Goal: Check status: Check status

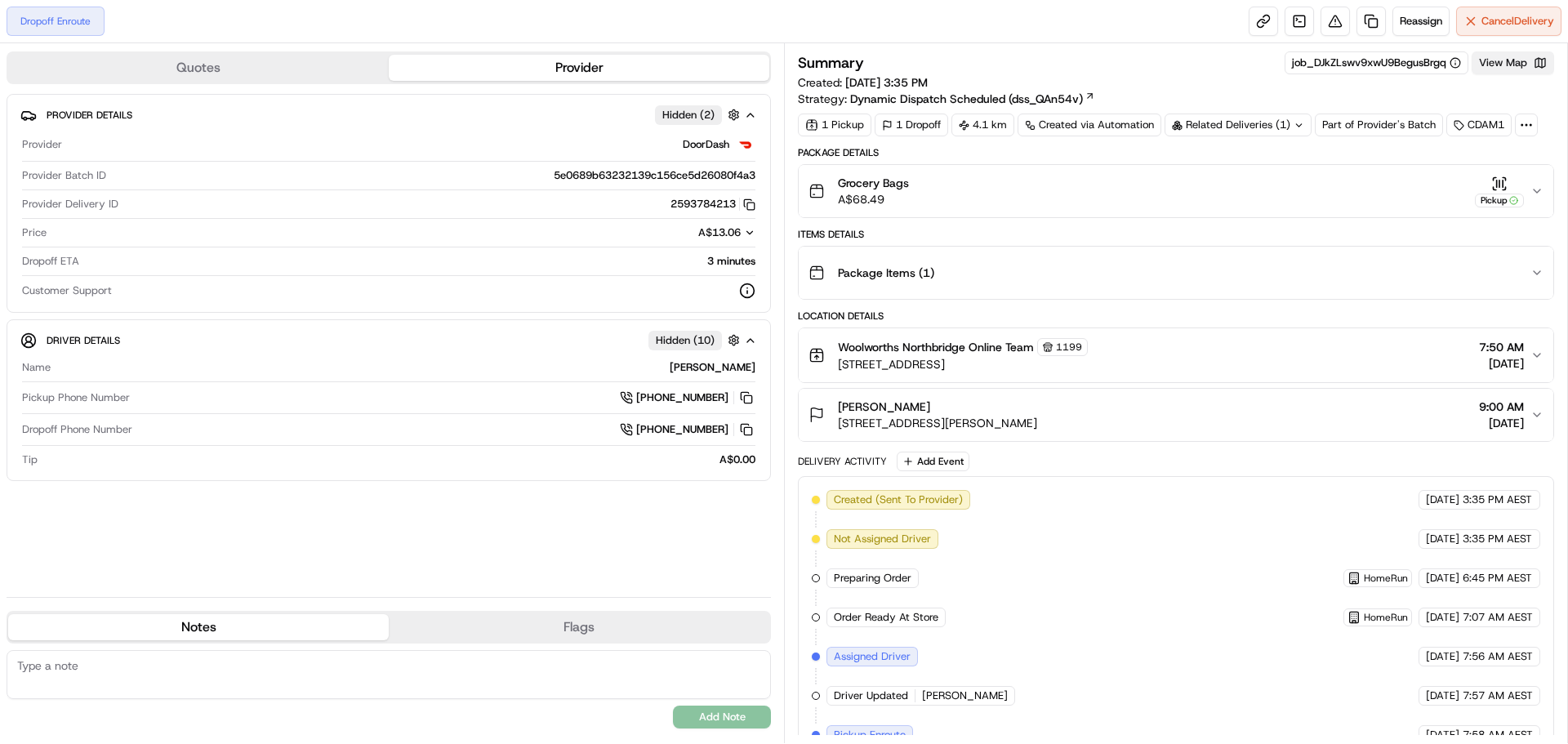
click at [1498, 62] on button "View Map" at bounding box center [1513, 62] width 83 height 23
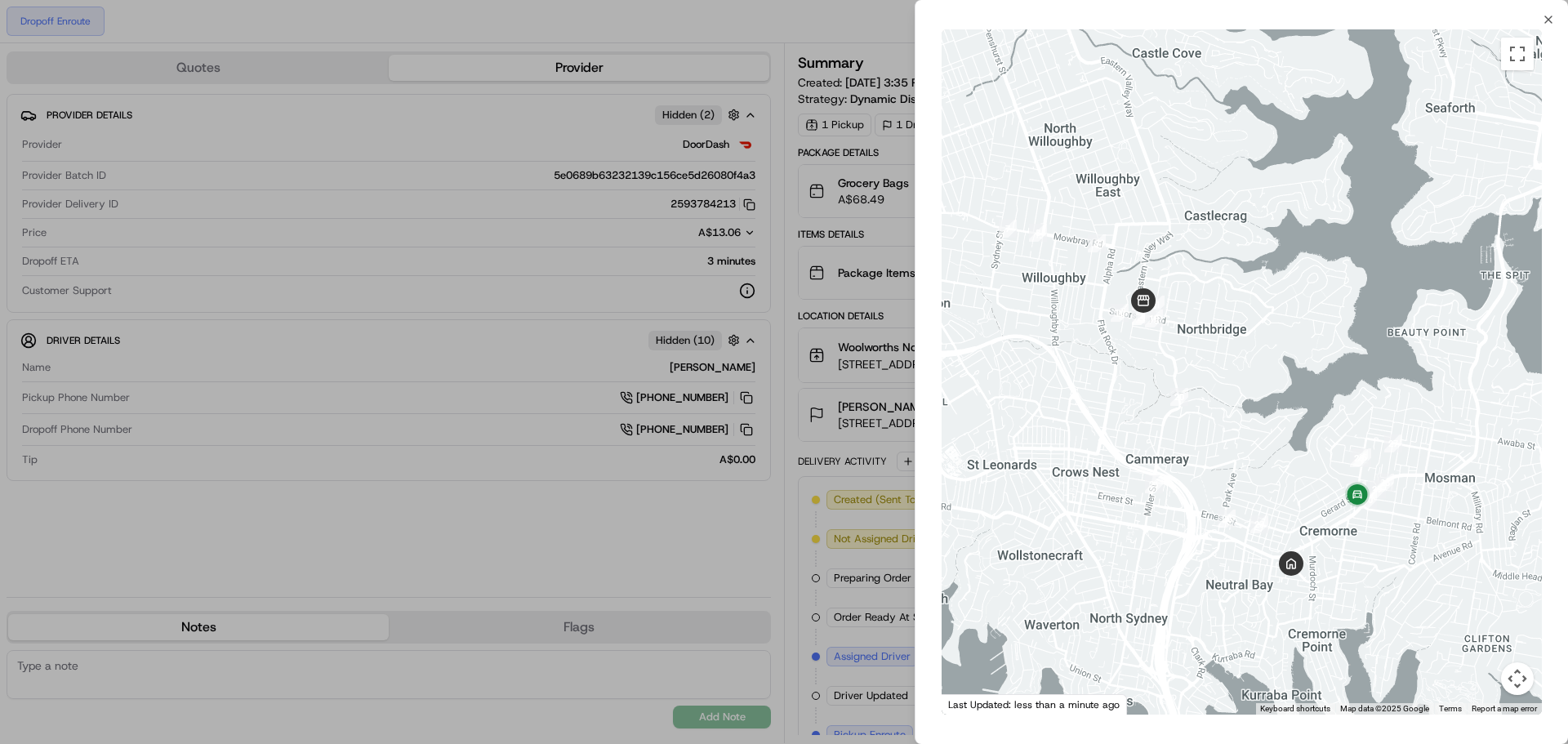
drag, startPoint x: 1344, startPoint y: 426, endPoint x: 1211, endPoint y: 455, distance: 136.1
click at [1211, 455] on div at bounding box center [1242, 372] width 601 height 686
click at [1550, 30] on div "← Move left → Move right ↑ Move up ↓ Move down + Zoom in - Zoom out Home Jump l…" at bounding box center [1242, 371] width 653 height 692
click at [1550, 23] on icon "button" at bounding box center [1547, 19] width 13 height 13
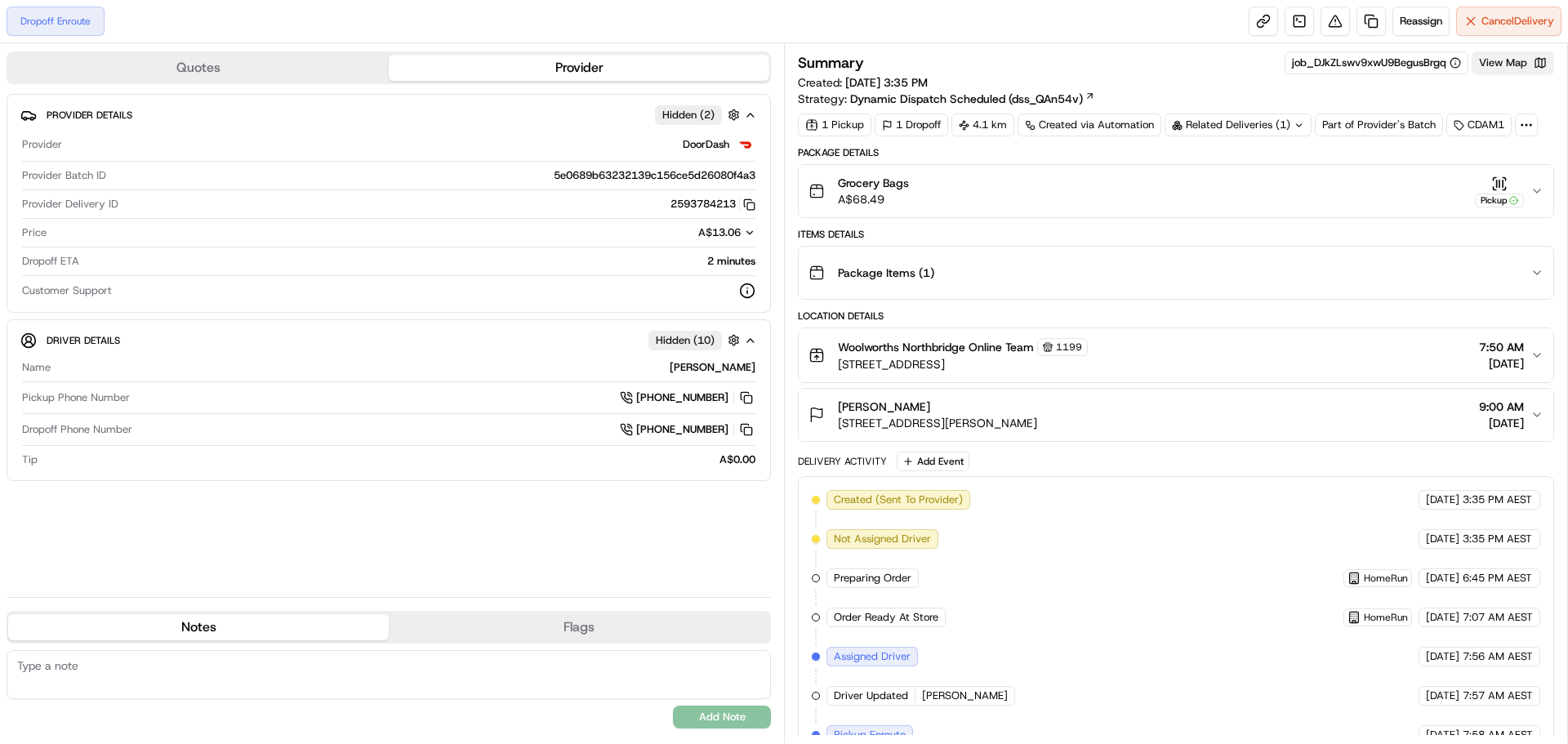
click at [1502, 64] on button "View Map" at bounding box center [1513, 62] width 83 height 23
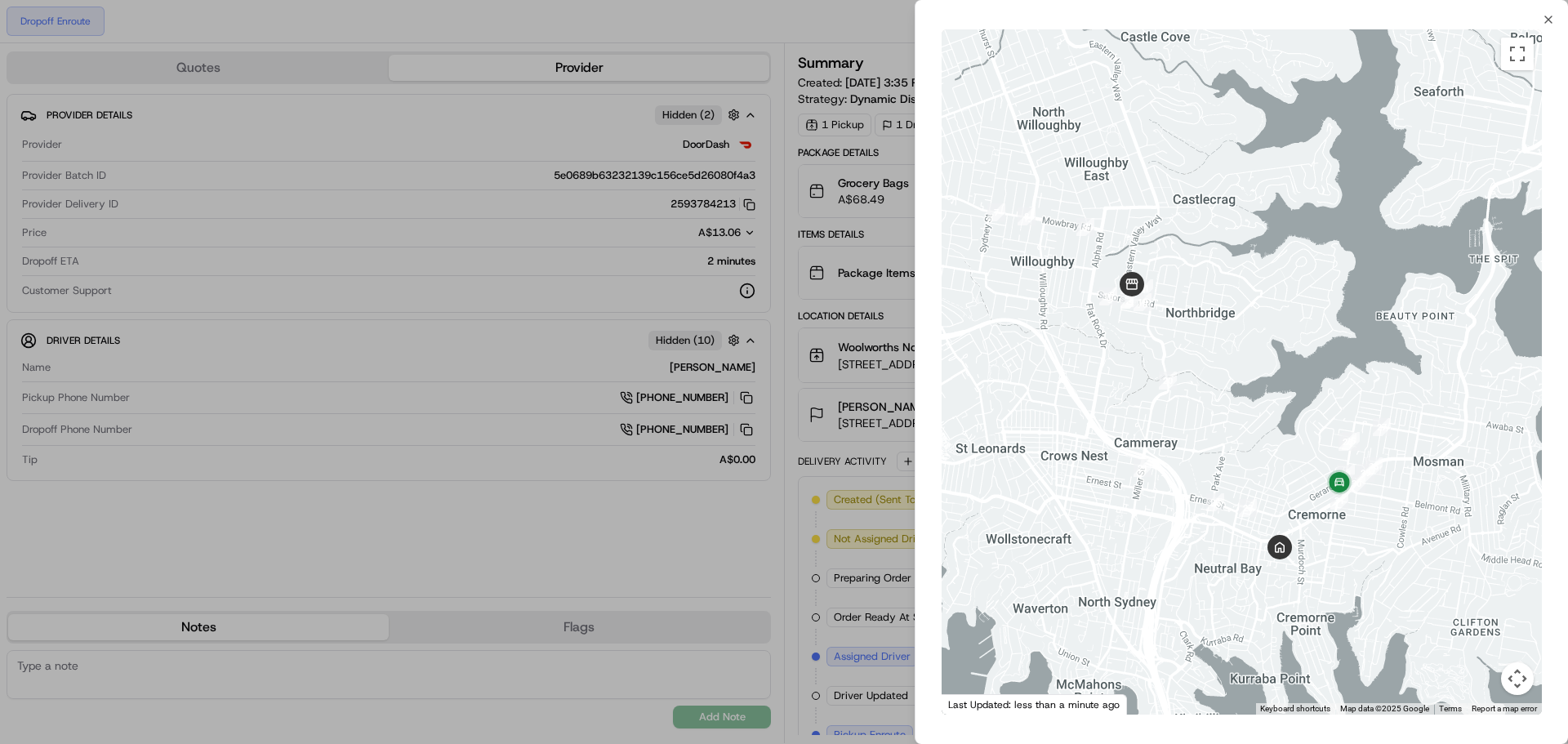
drag, startPoint x: 1453, startPoint y: 530, endPoint x: 1308, endPoint y: 543, distance: 145.6
click at [1308, 543] on div at bounding box center [1242, 372] width 601 height 686
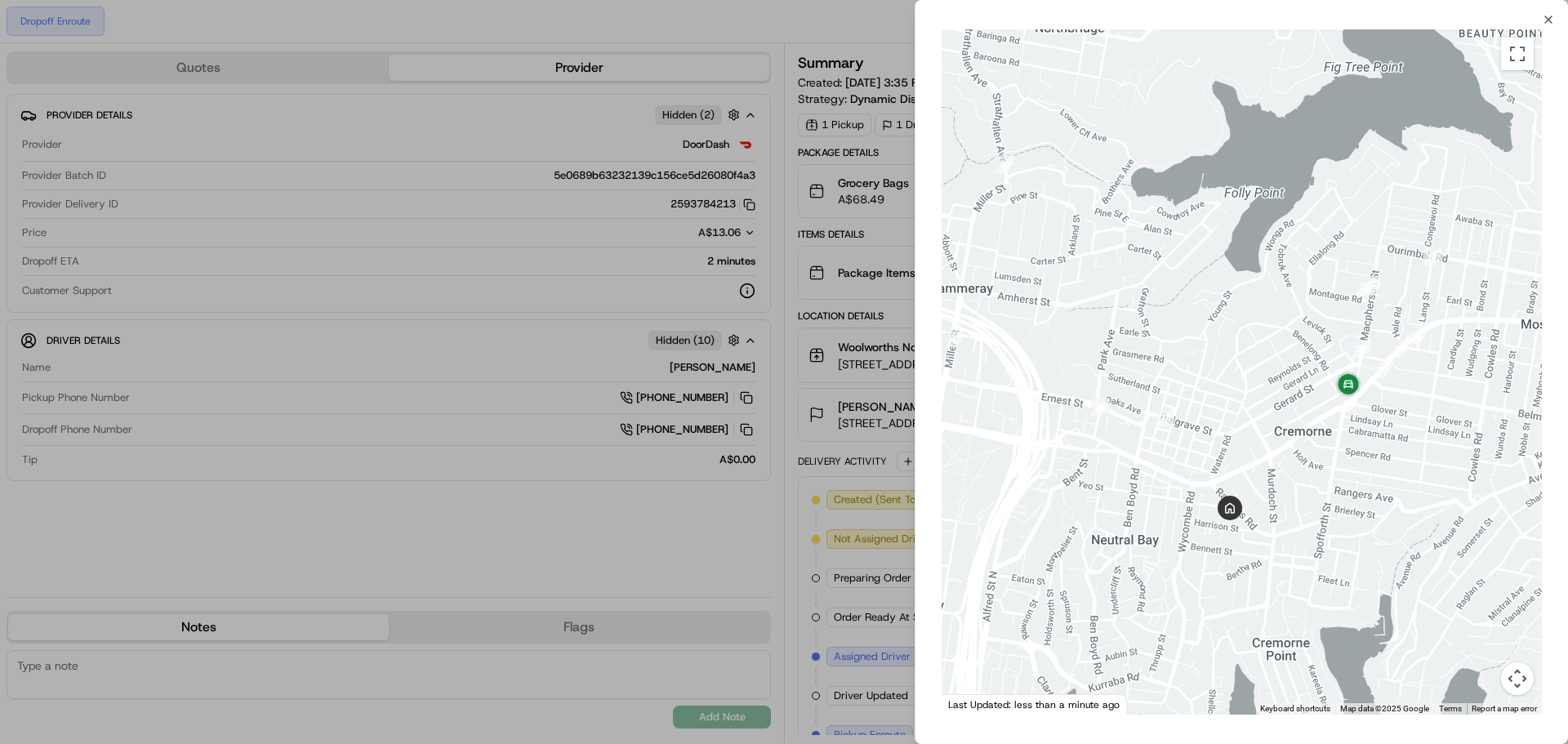
drag, startPoint x: 1260, startPoint y: 525, endPoint x: 1316, endPoint y: 534, distance: 56.7
click at [1316, 534] on div at bounding box center [1242, 372] width 601 height 686
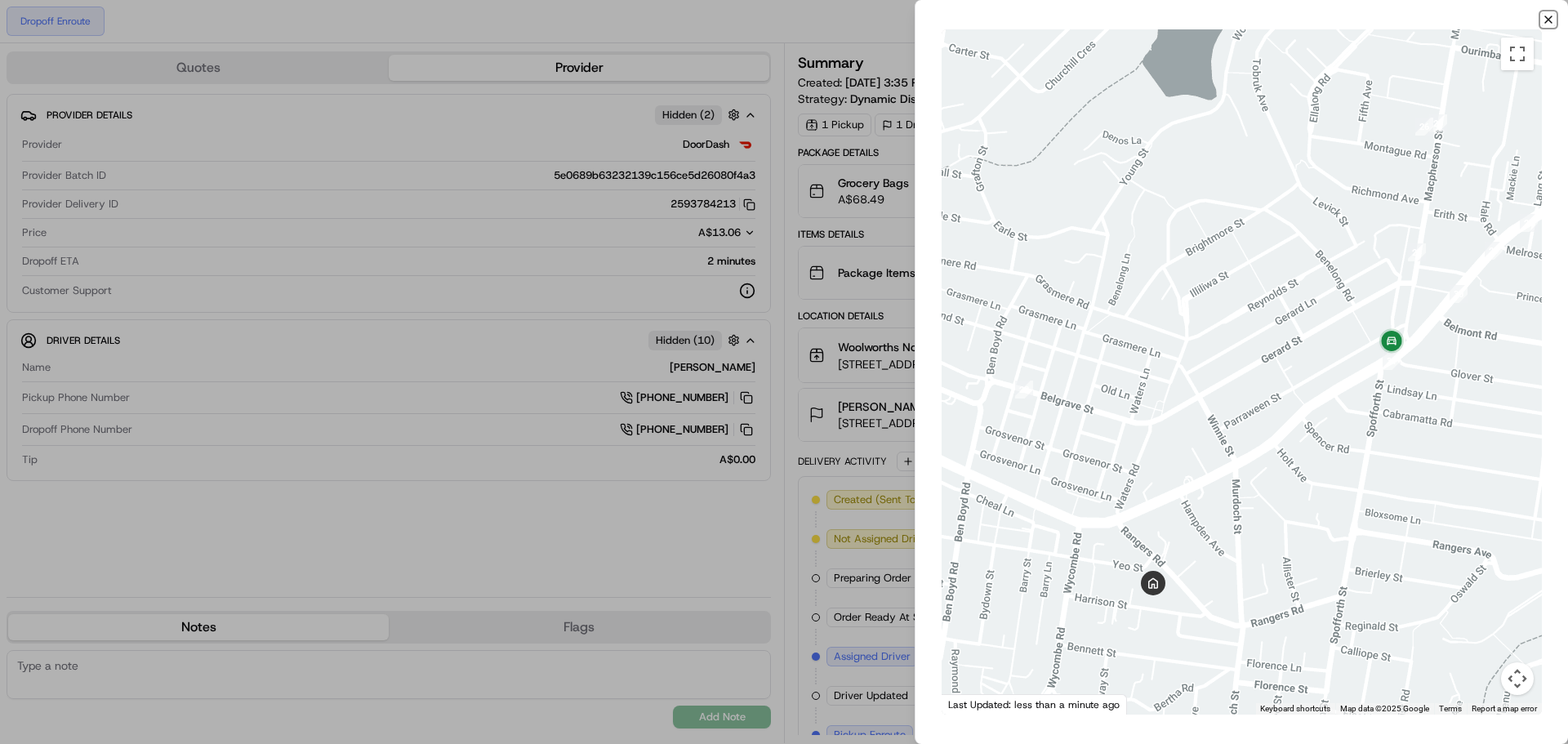
click at [1550, 18] on icon "button" at bounding box center [1547, 19] width 13 height 13
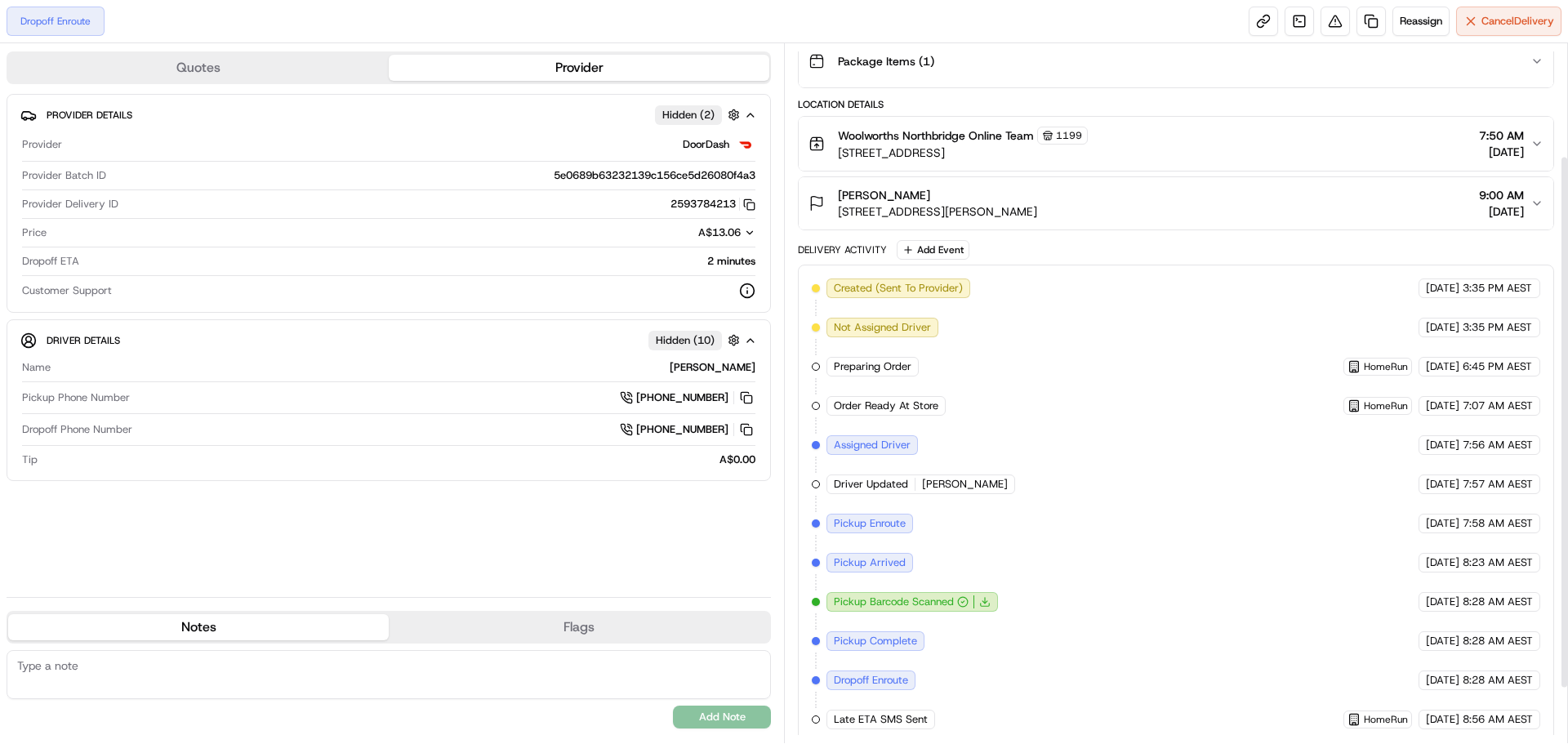
scroll to position [220, 0]
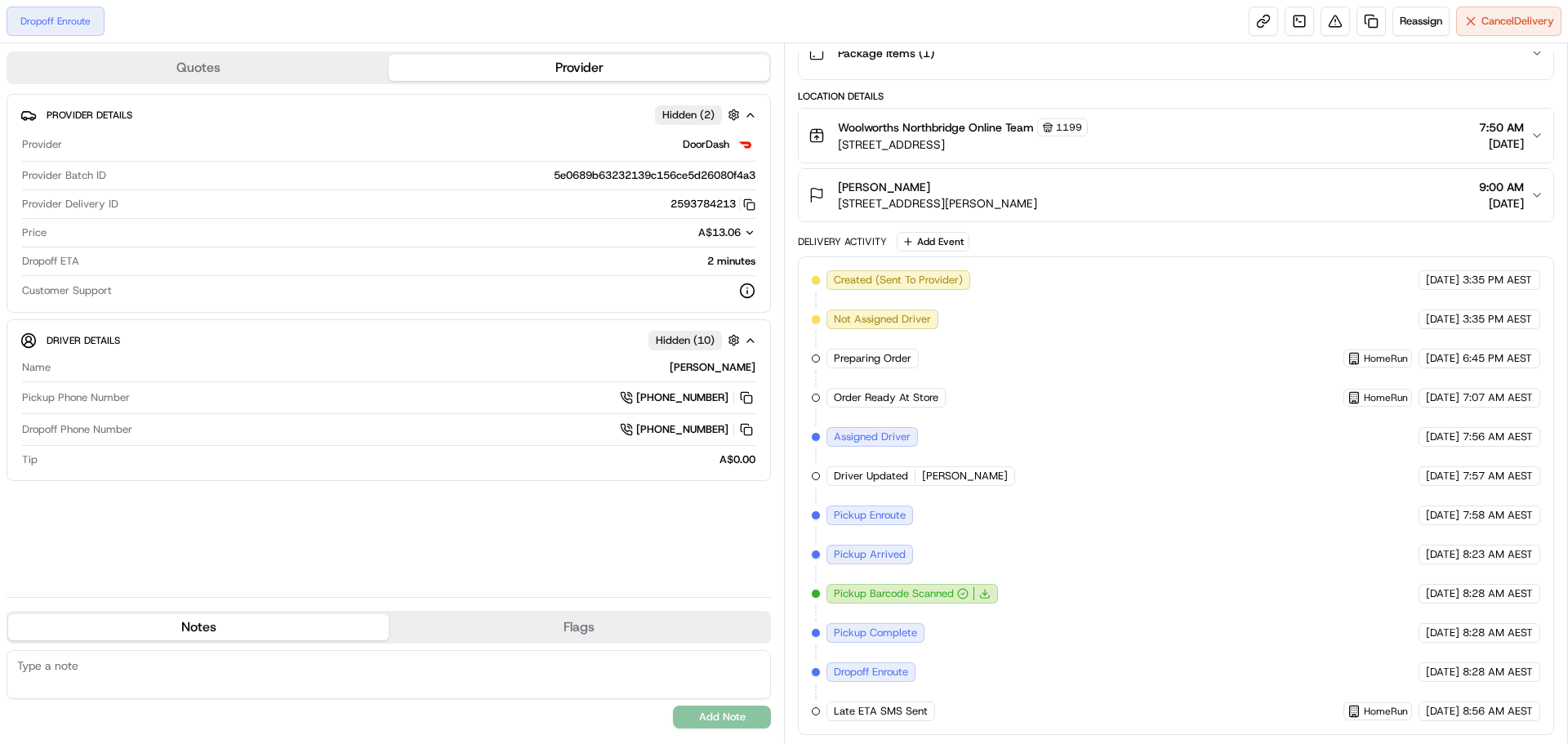
click at [130, 671] on textarea at bounding box center [389, 675] width 764 height 49
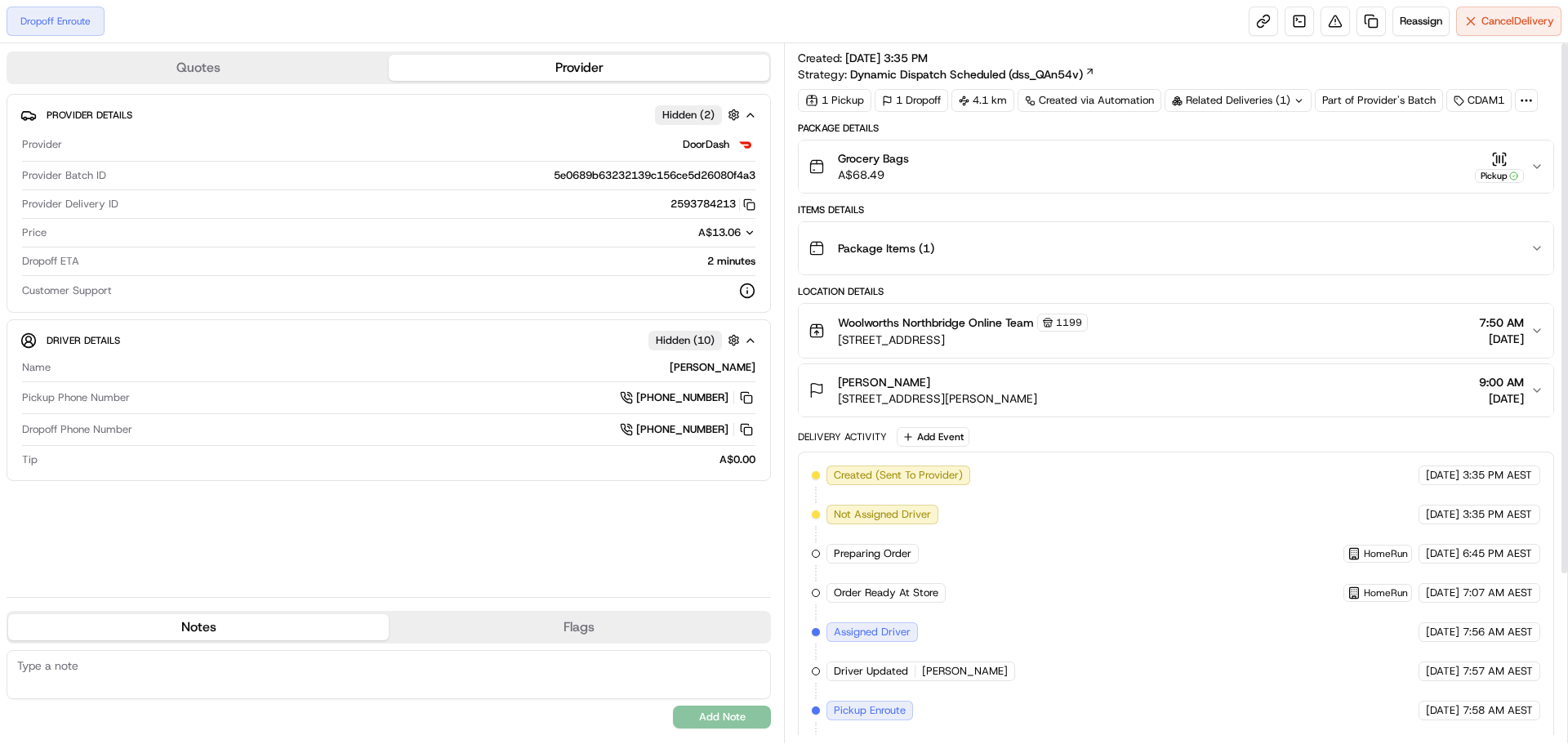
scroll to position [0, 0]
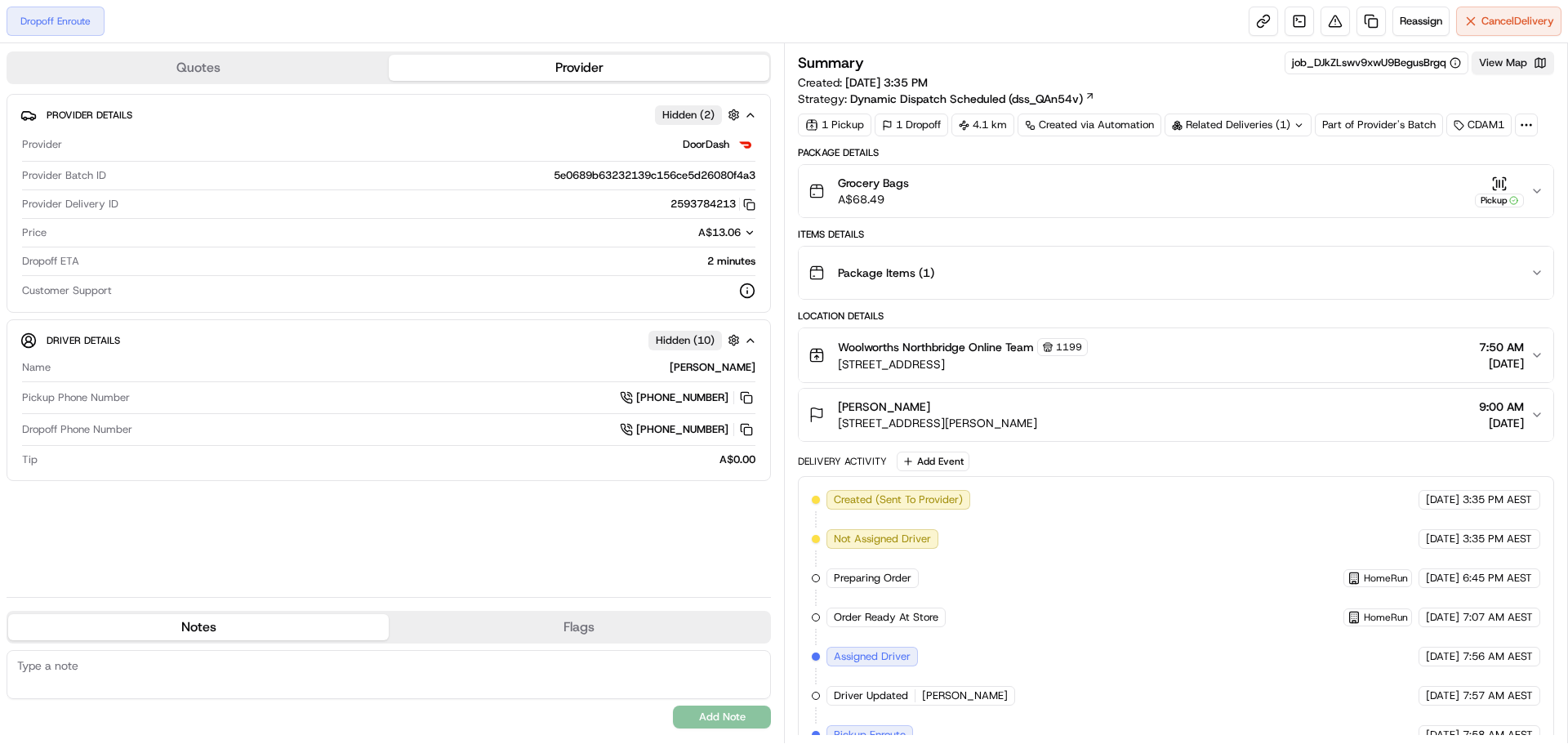
click at [1530, 67] on button "View Map" at bounding box center [1513, 62] width 83 height 23
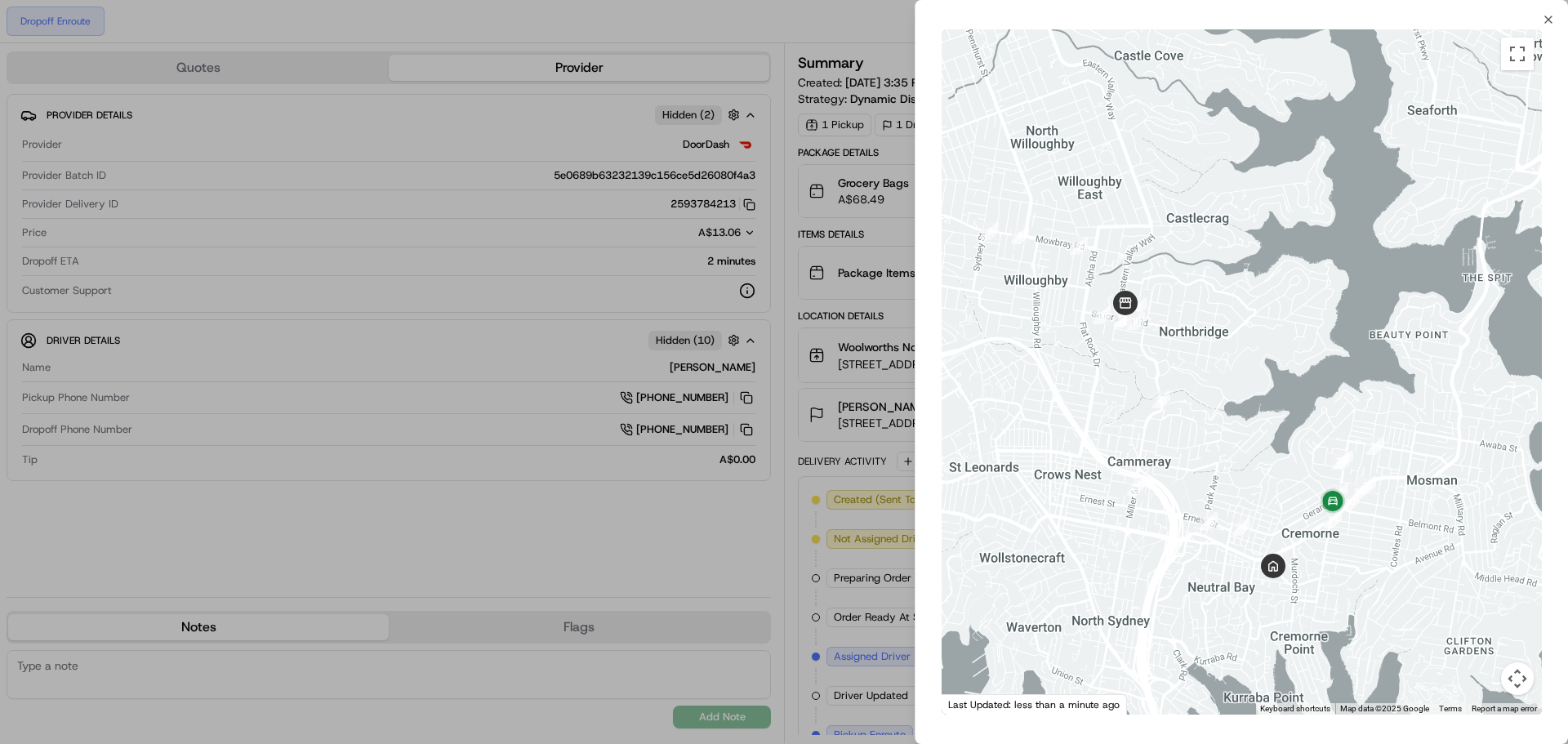
drag, startPoint x: 1439, startPoint y: 545, endPoint x: 1288, endPoint y: 576, distance: 154.1
click at [1288, 576] on div at bounding box center [1242, 372] width 601 height 686
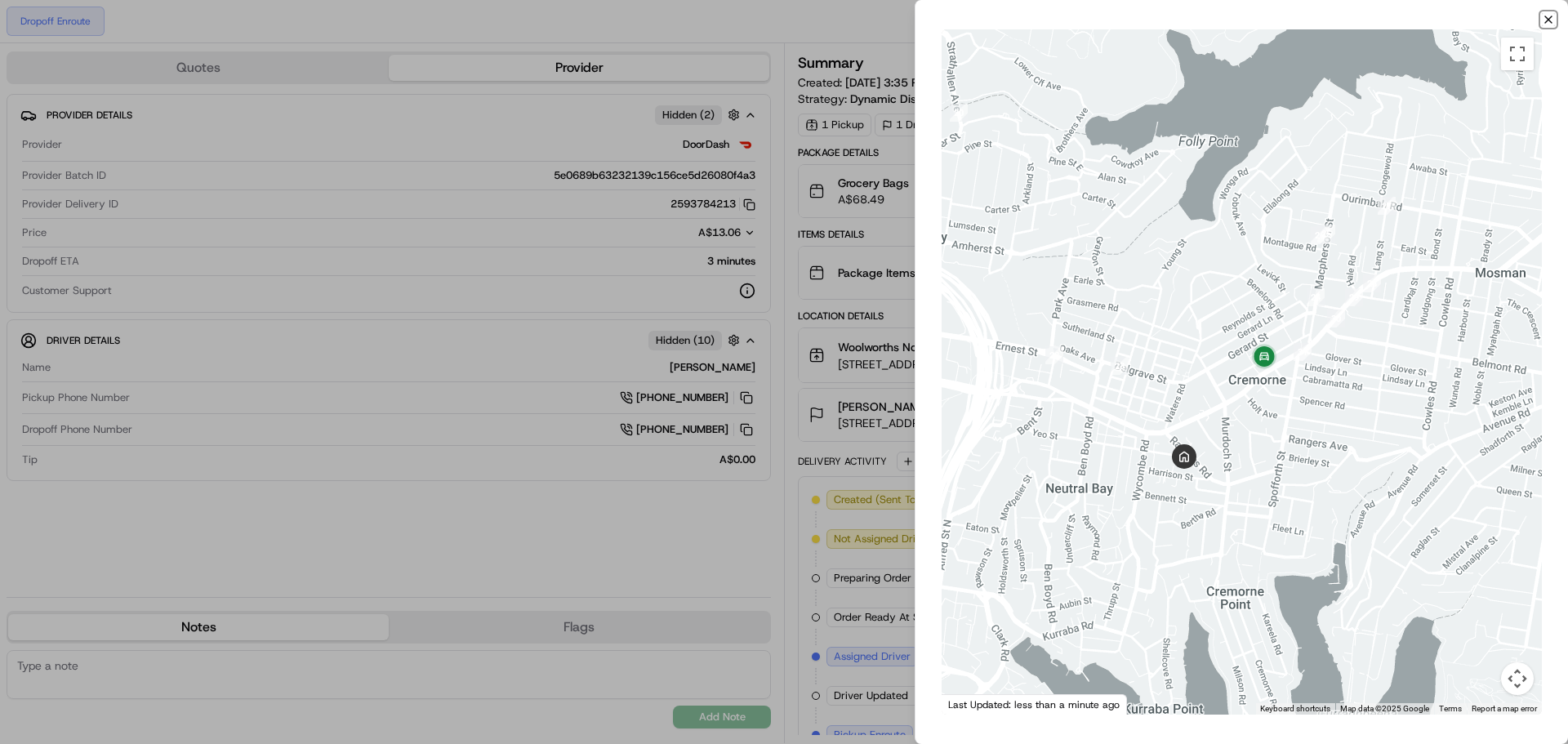
click at [1545, 26] on icon "button" at bounding box center [1547, 19] width 13 height 13
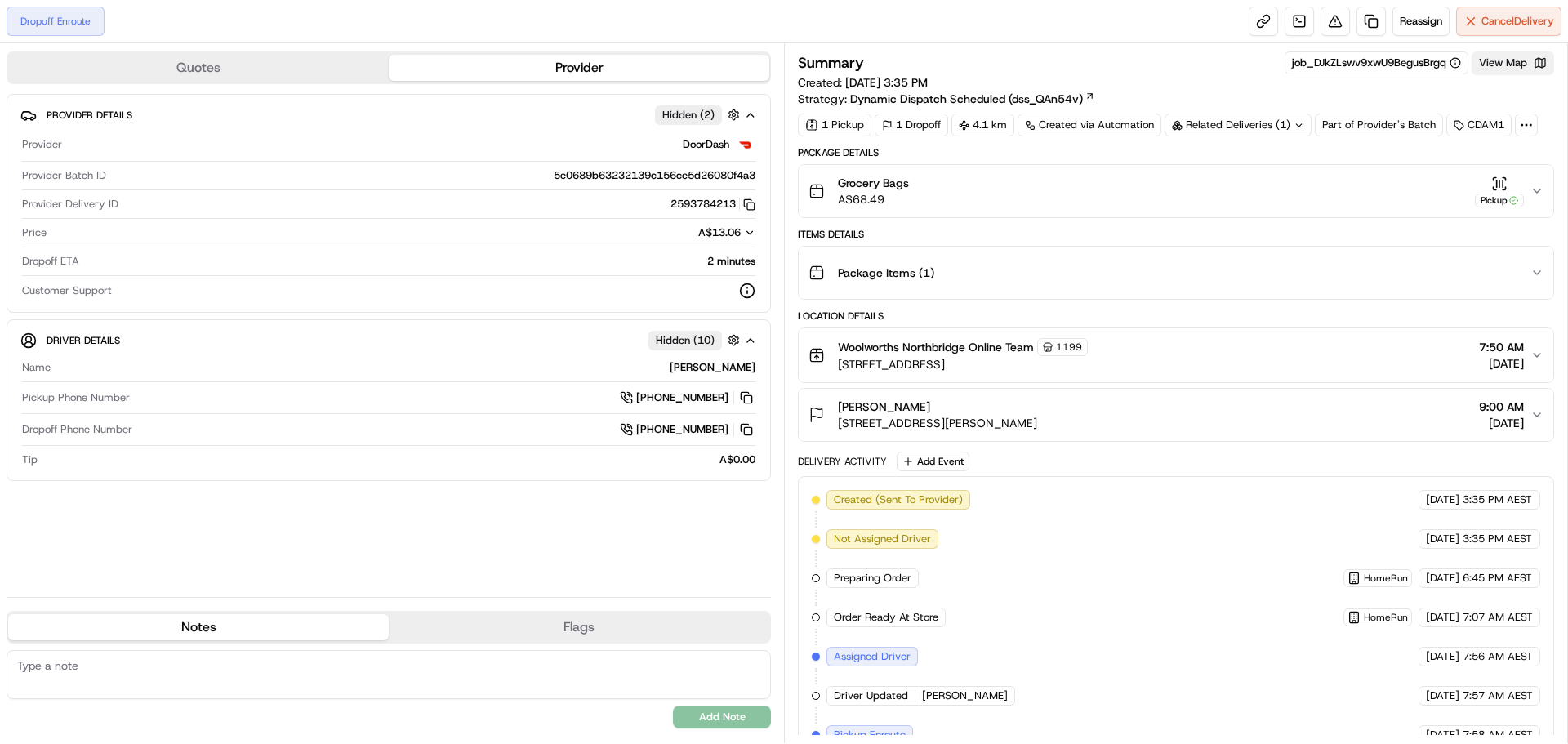
click at [1499, 64] on button "View Map" at bounding box center [1513, 62] width 83 height 23
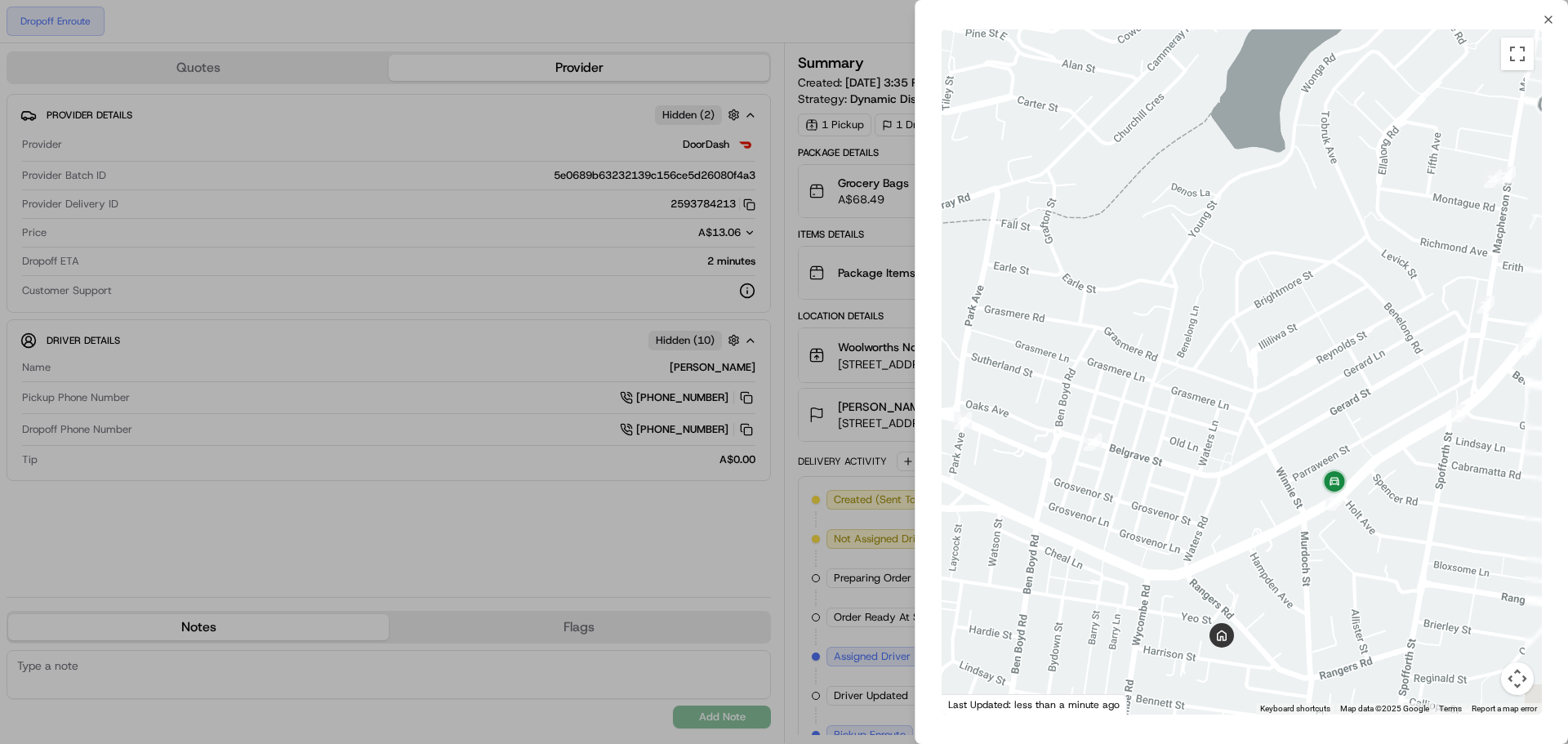
drag, startPoint x: 1423, startPoint y: 527, endPoint x: 1236, endPoint y: 547, distance: 188.1
click at [1227, 553] on div at bounding box center [1242, 372] width 601 height 686
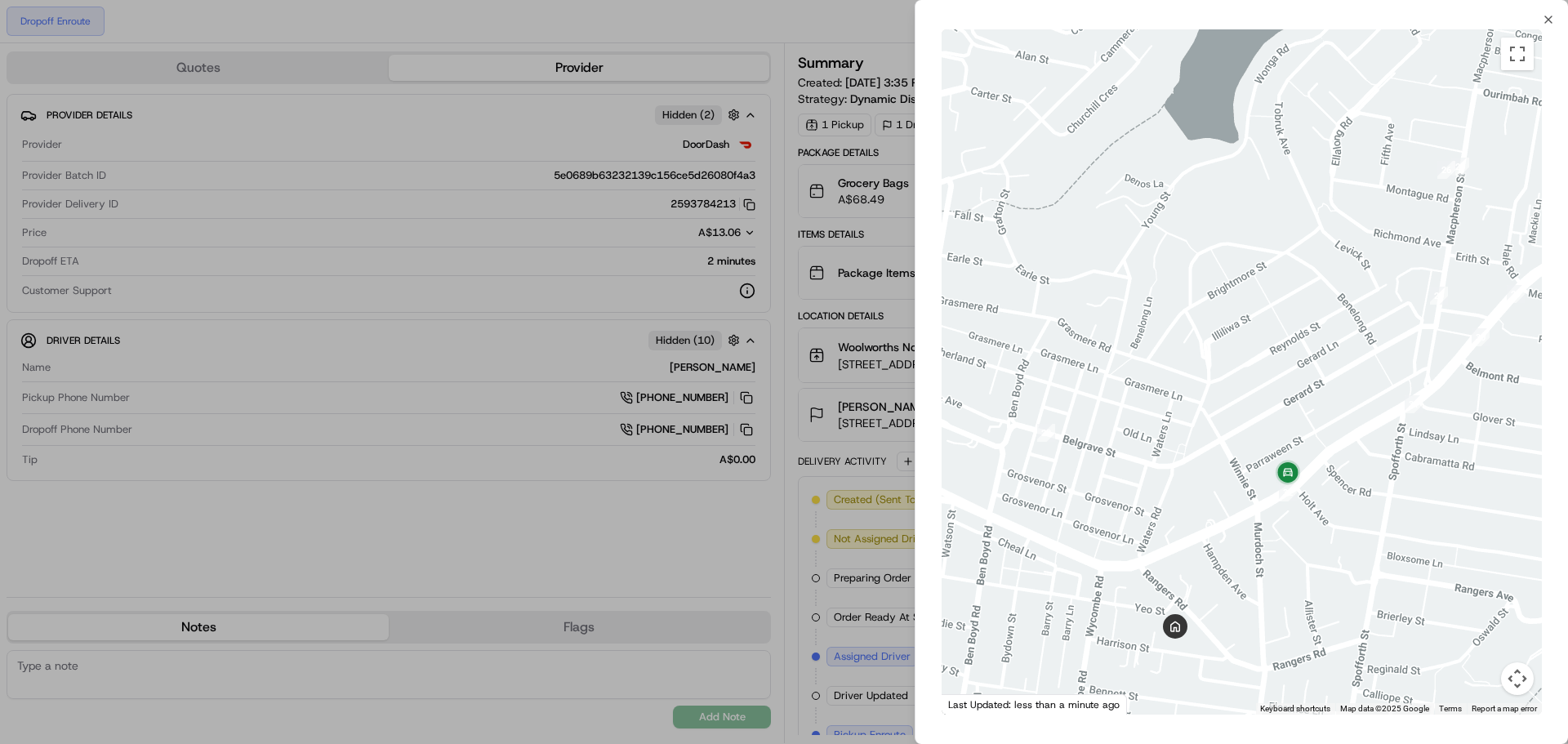
drag, startPoint x: 1175, startPoint y: 617, endPoint x: 1185, endPoint y: 572, distance: 46.1
click at [1185, 572] on div at bounding box center [1242, 372] width 601 height 686
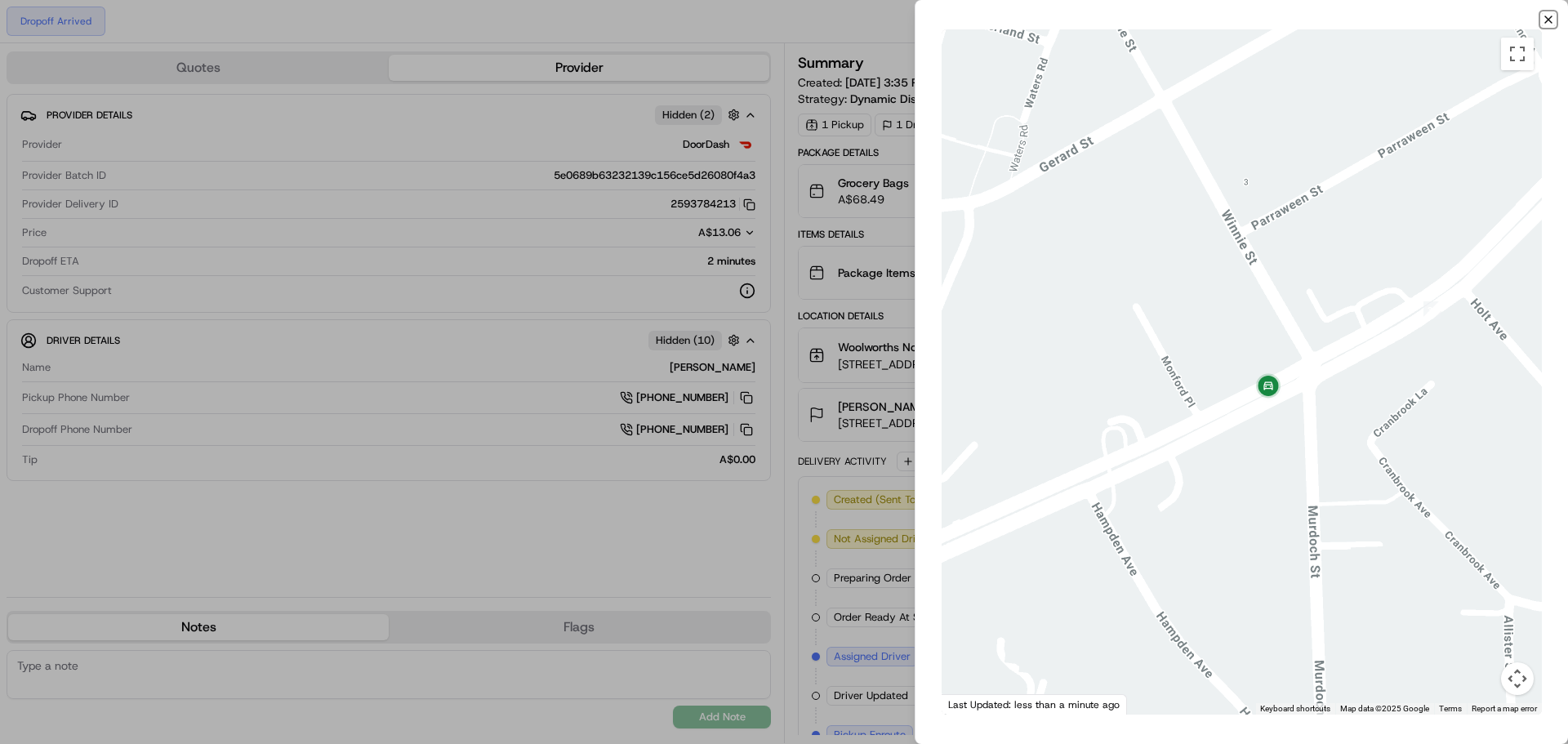
click at [1545, 16] on icon "button" at bounding box center [1547, 19] width 13 height 13
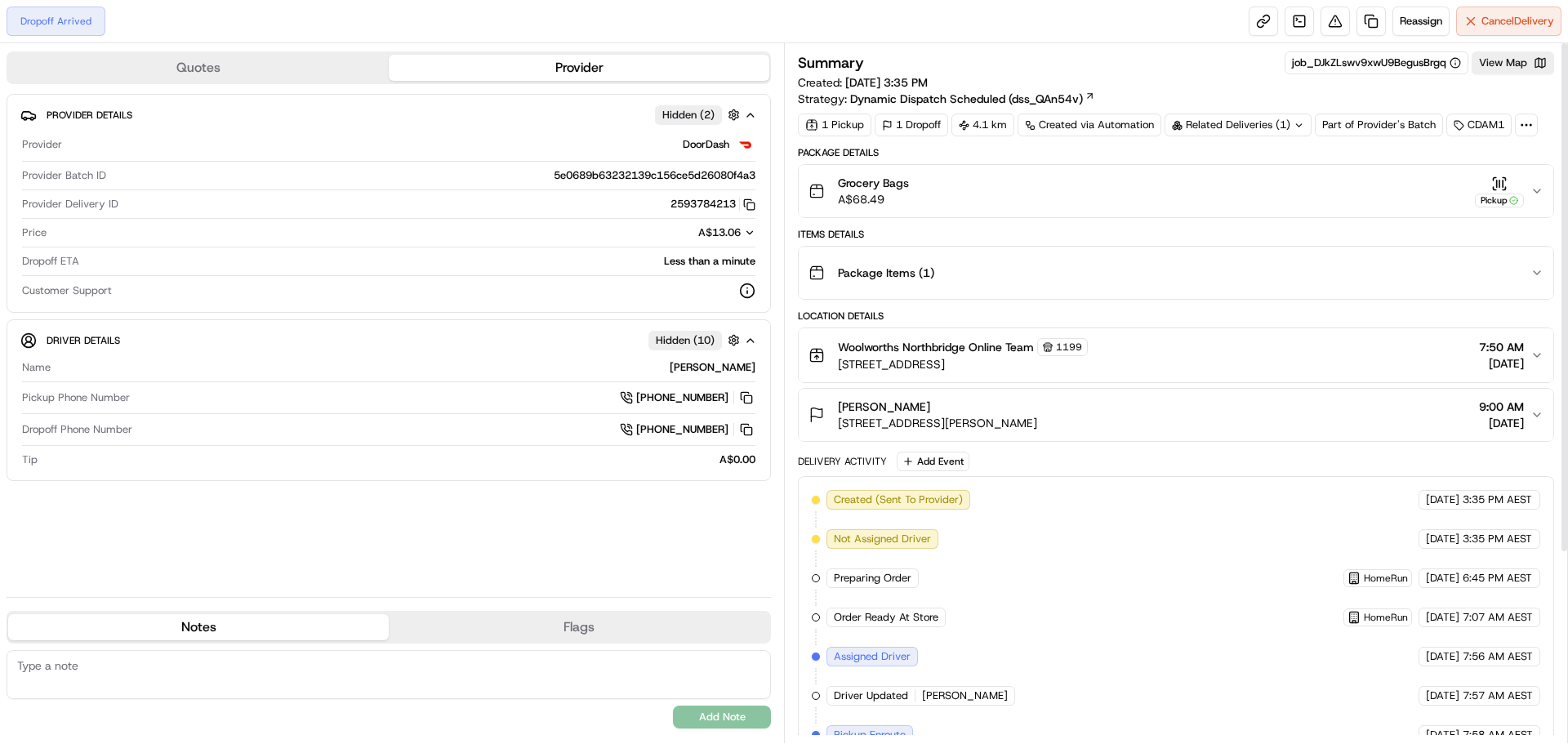
scroll to position [259, 0]
click at [1520, 54] on button "View Map" at bounding box center [1513, 62] width 83 height 23
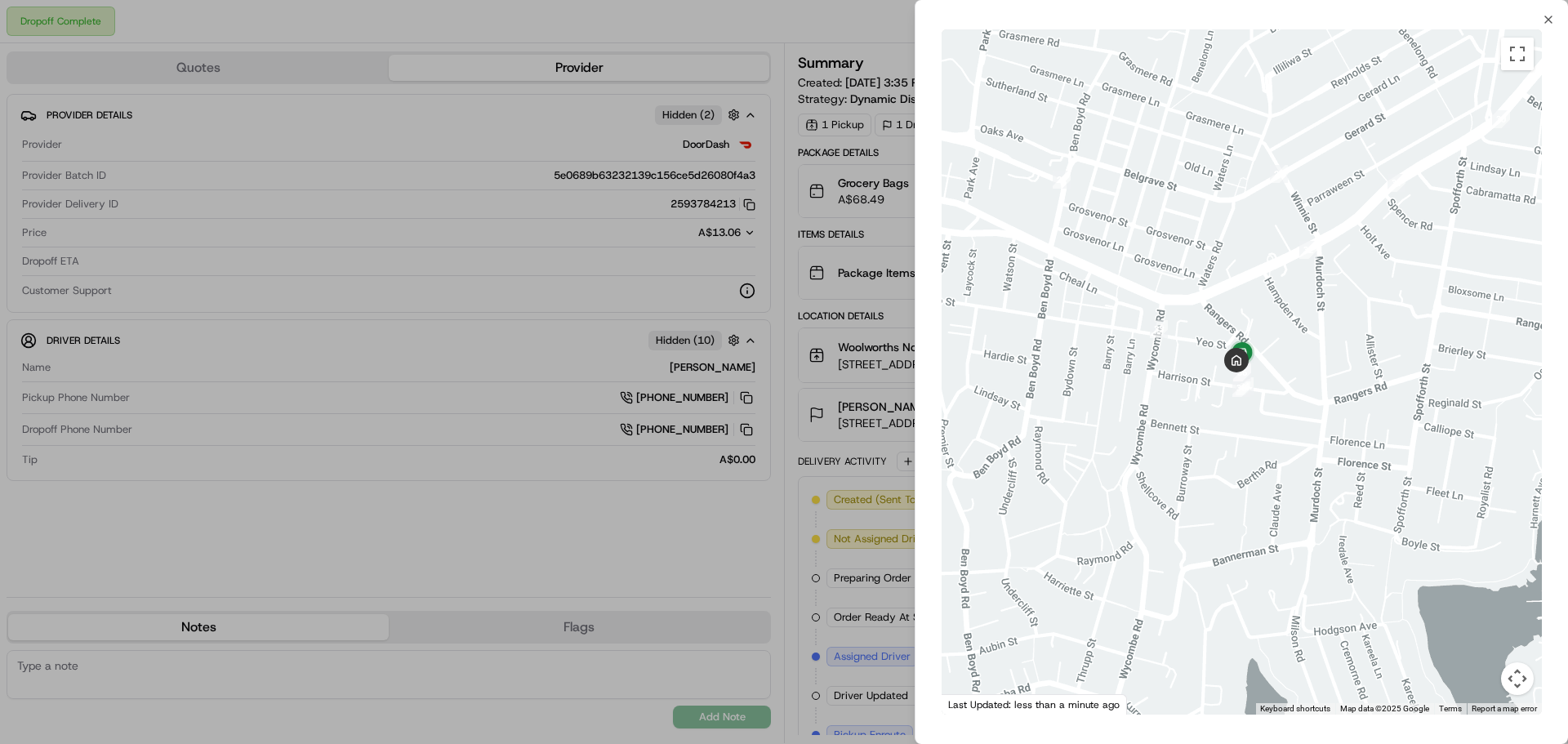
click at [1549, 9] on div "Close ← Move left → Move right ↑ Move up ↓ Move down + Zoom in - Zoom out Home …" at bounding box center [1241, 372] width 653 height 744
click at [1544, 16] on icon "button" at bounding box center [1547, 19] width 13 height 13
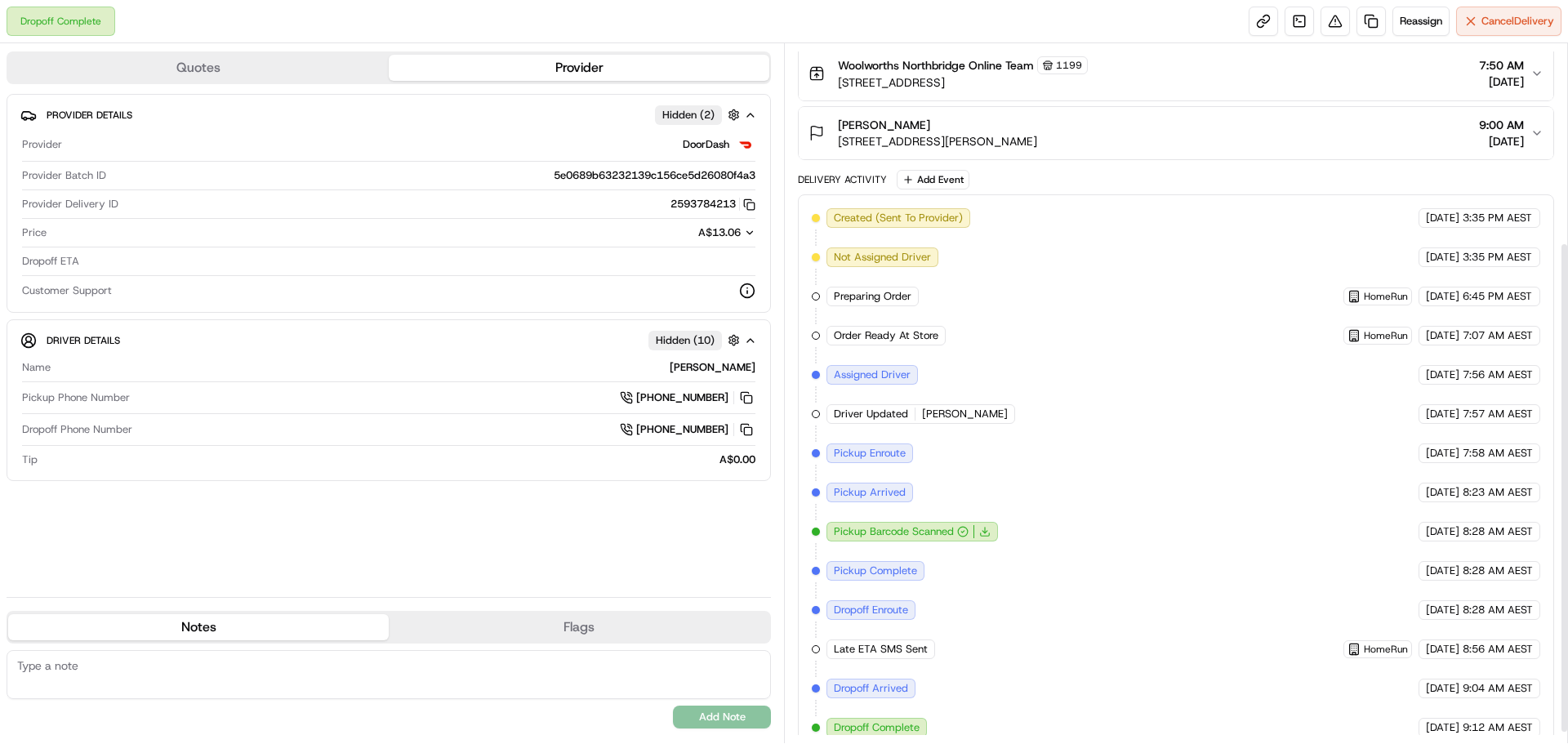
scroll to position [298, 0]
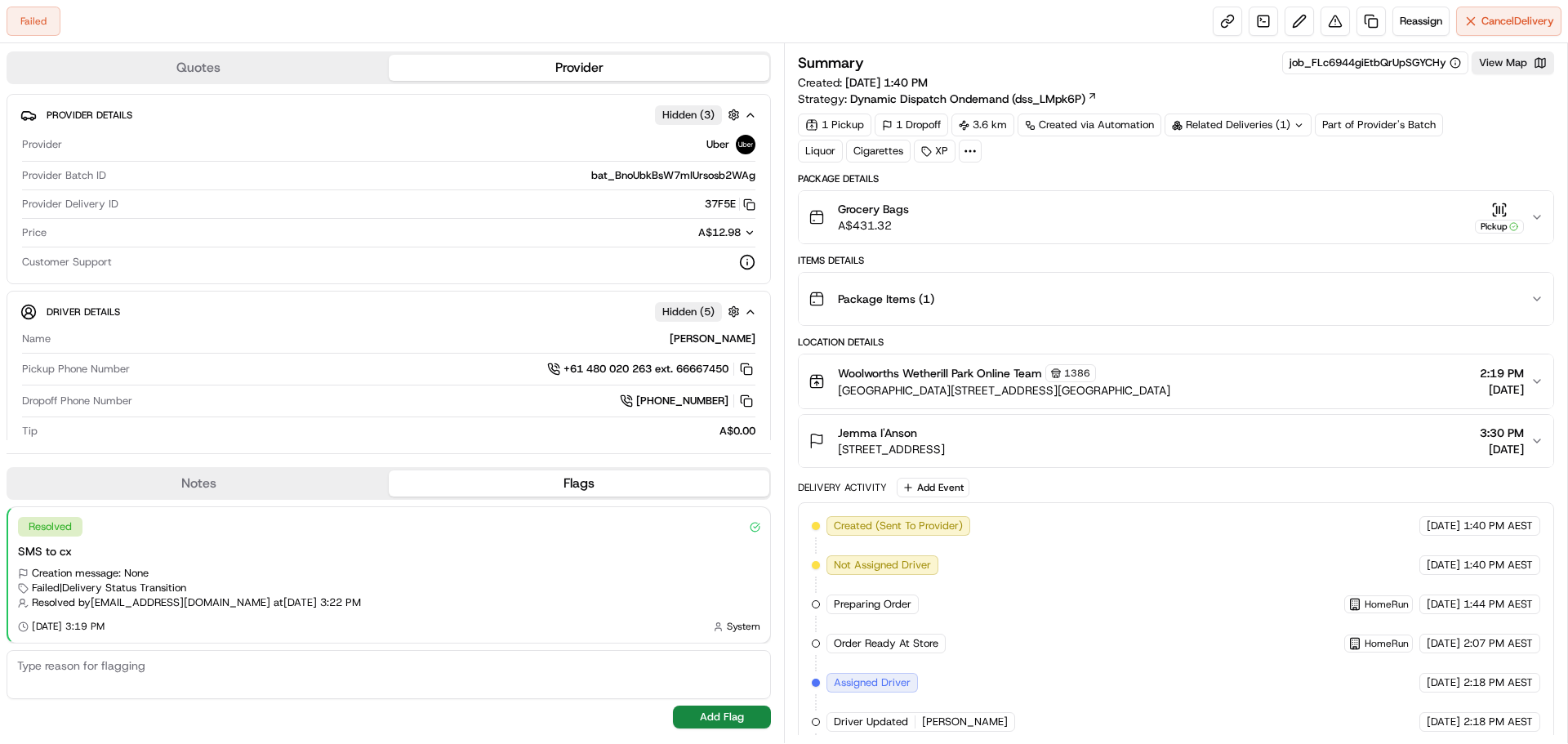
click at [1530, 211] on div "Grocery Bags A$431.32 Pickup" at bounding box center [1170, 217] width 722 height 33
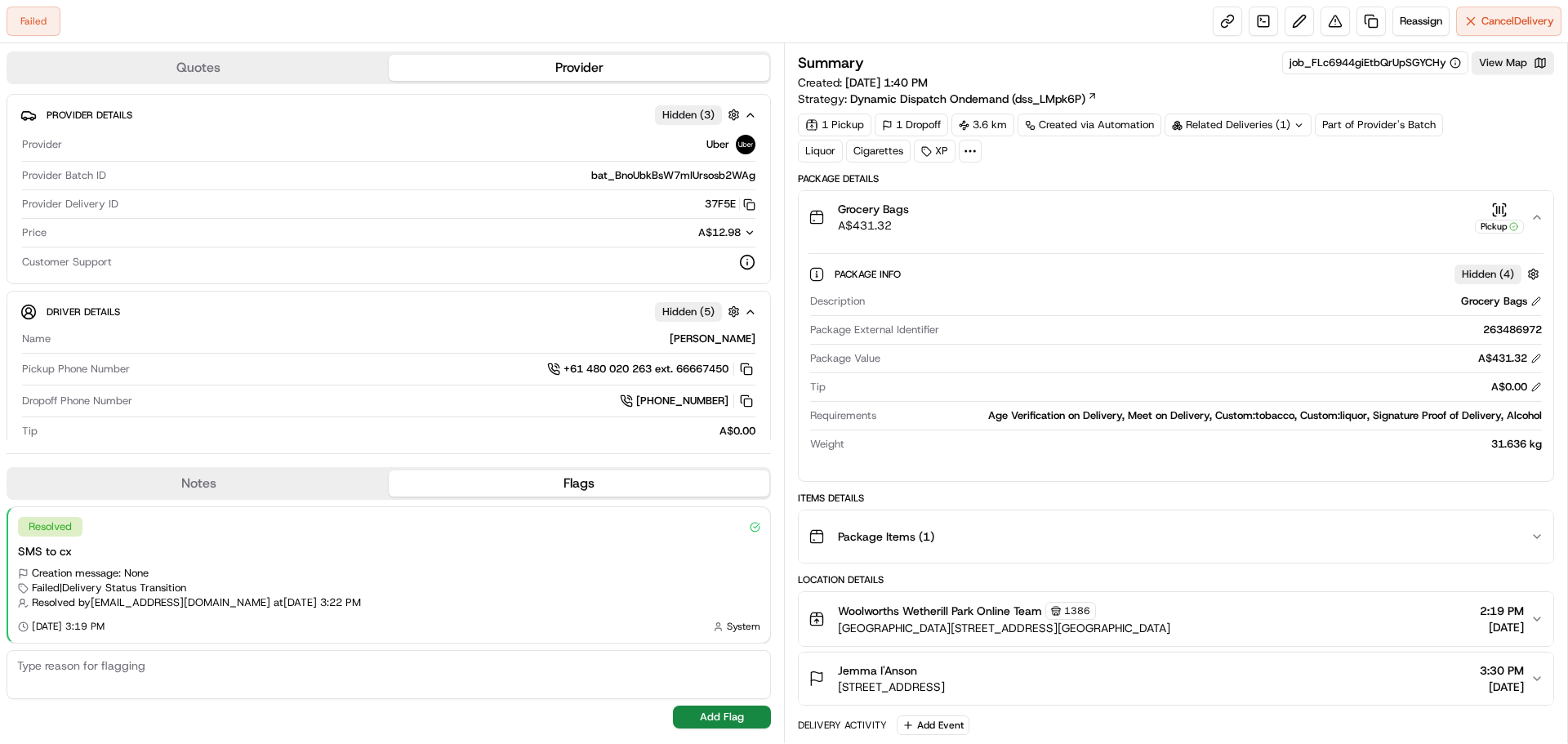
click at [1531, 216] on icon "button" at bounding box center [1536, 217] width 13 height 13
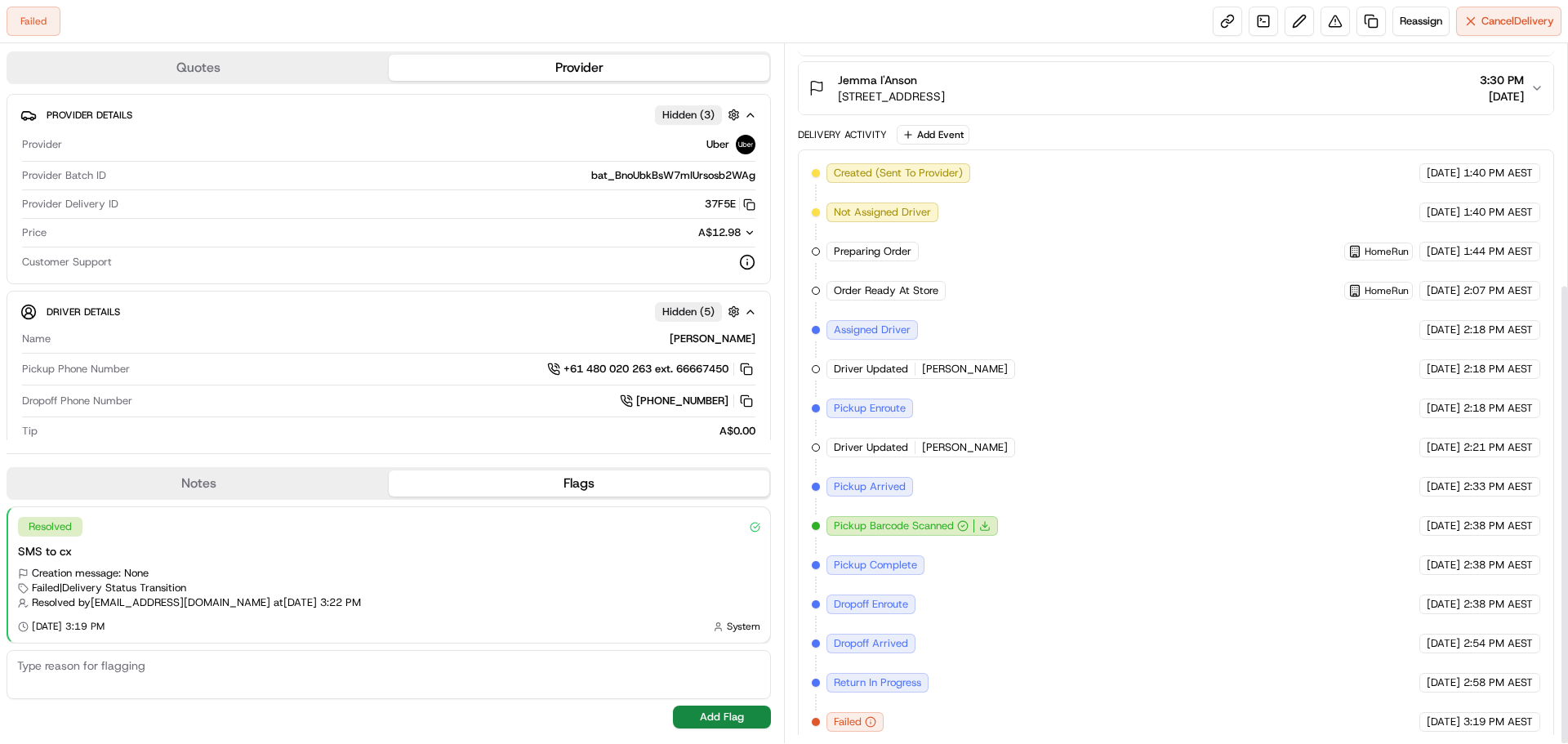
scroll to position [363, 0]
